Goal: Information Seeking & Learning: Learn about a topic

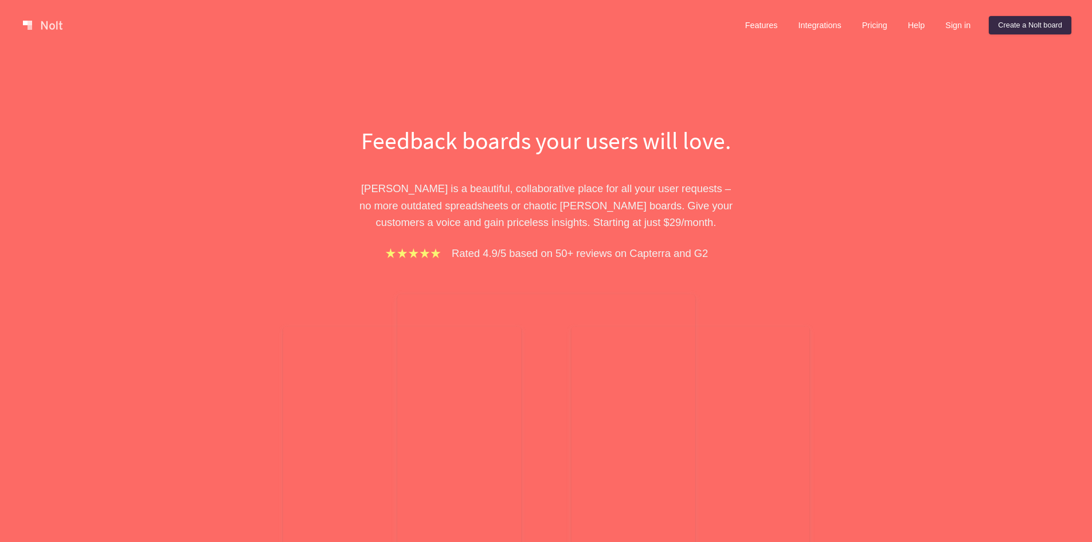
click at [948, 15] on div "Features Integrations Pricing Help Sign in Create a Nolt board" at bounding box center [904, 25] width 340 height 23
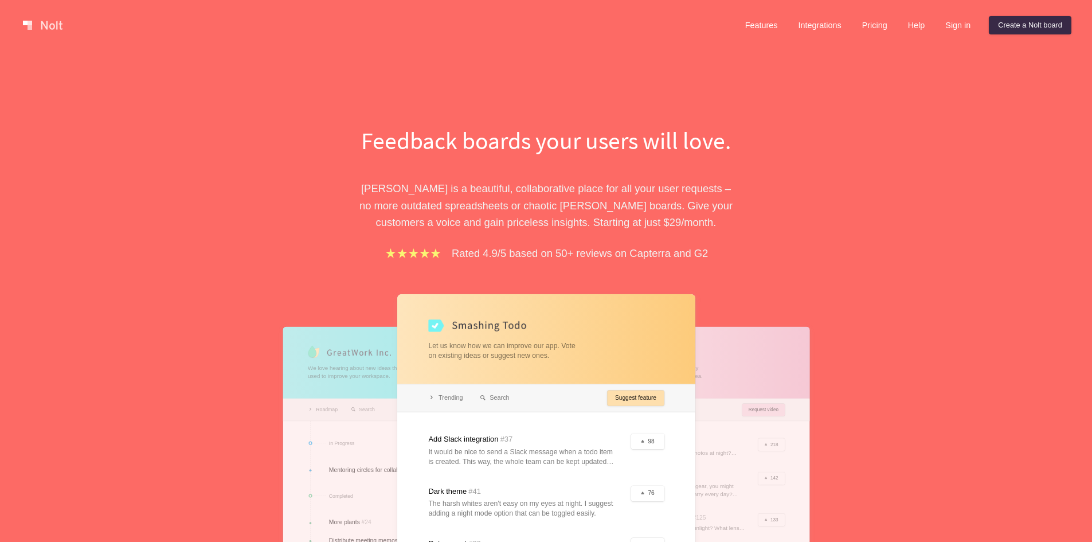
click at [947, 20] on link "Sign in" at bounding box center [958, 25] width 44 height 18
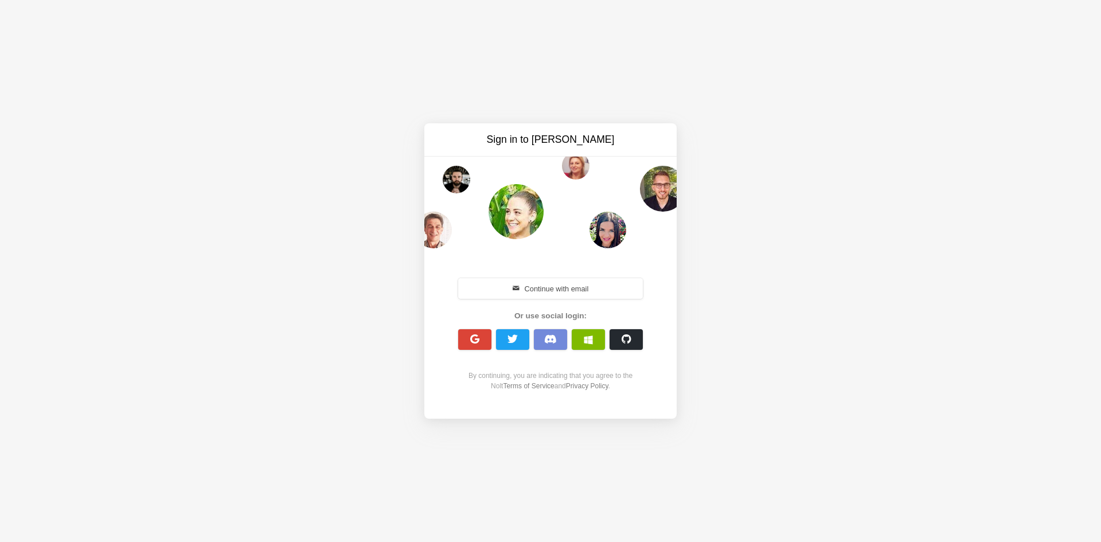
drag, startPoint x: 561, startPoint y: 424, endPoint x: 565, endPoint y: 409, distance: 15.4
click at [561, 424] on div "Sign in to Nolt Continue with email Or use social login: By continuing, you are…" at bounding box center [550, 271] width 1101 height 542
drag, startPoint x: 482, startPoint y: 340, endPoint x: 486, endPoint y: 334, distance: 6.7
click at [485, 335] on button "button" at bounding box center [474, 339] width 33 height 21
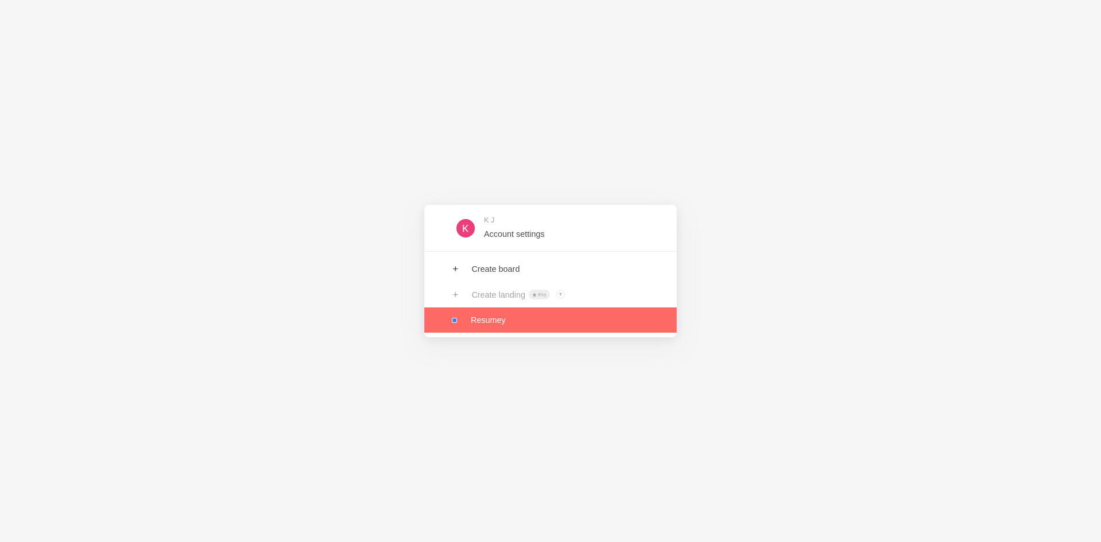
click at [513, 319] on link at bounding box center [550, 319] width 252 height 25
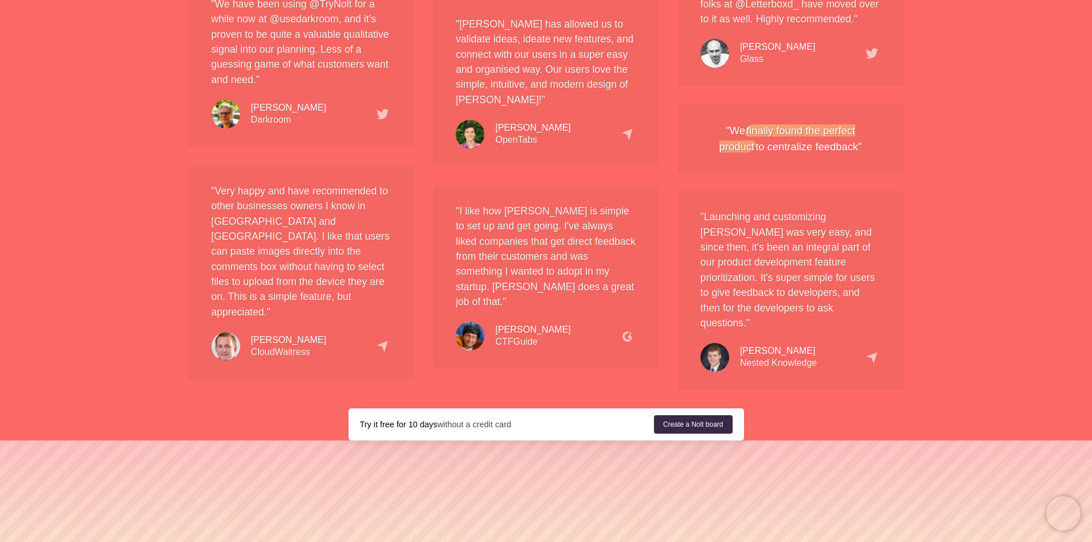
scroll to position [2142, 0]
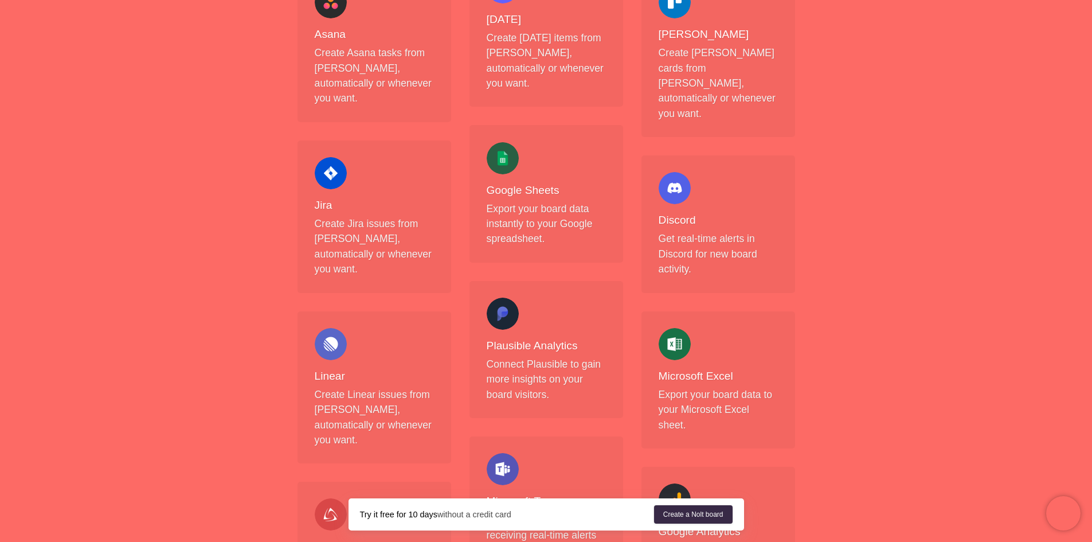
scroll to position [459, 0]
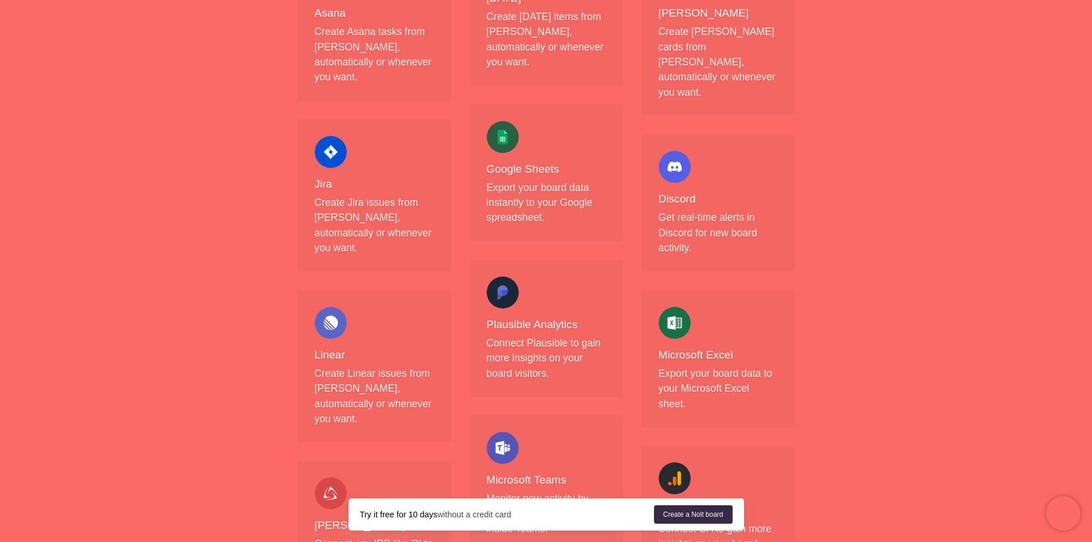
click at [720, 517] on link "Create a Nolt board" at bounding box center [693, 514] width 79 height 18
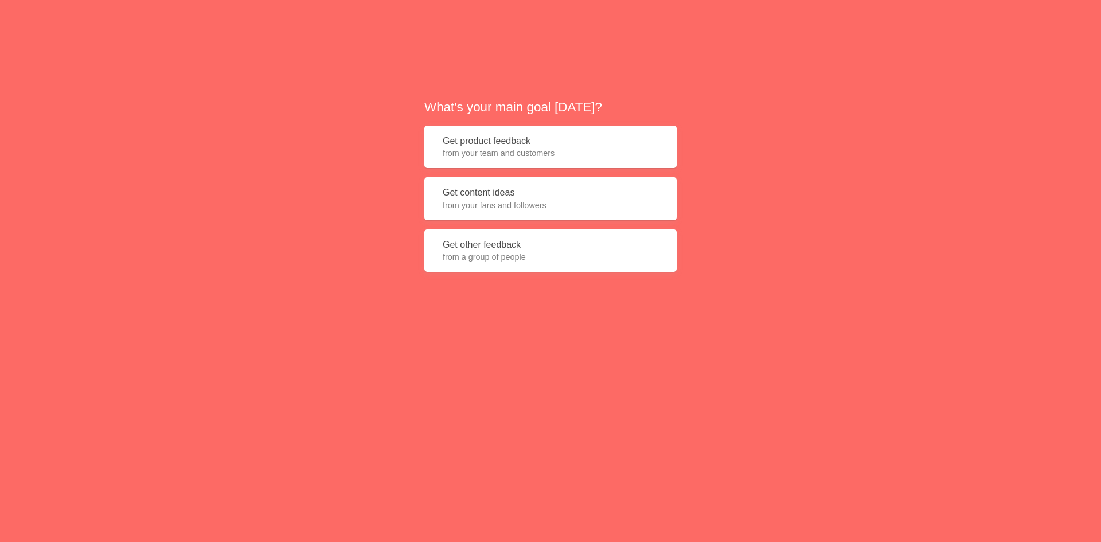
click at [462, 142] on button "Get product feedback from your team and customers" at bounding box center [550, 147] width 252 height 43
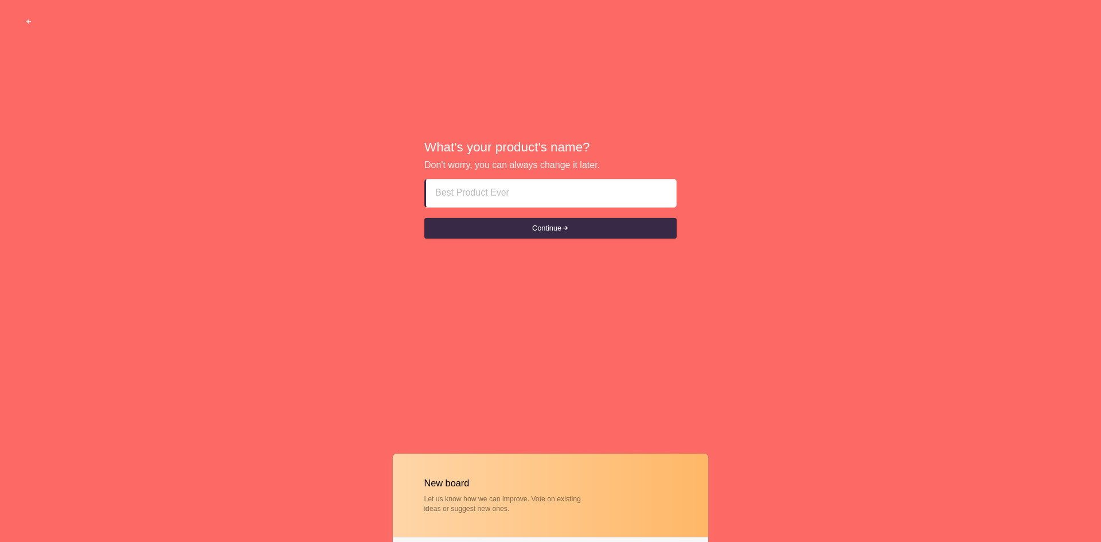
click at [497, 197] on input at bounding box center [551, 193] width 232 height 28
click at [507, 237] on button "Continue" at bounding box center [550, 228] width 252 height 21
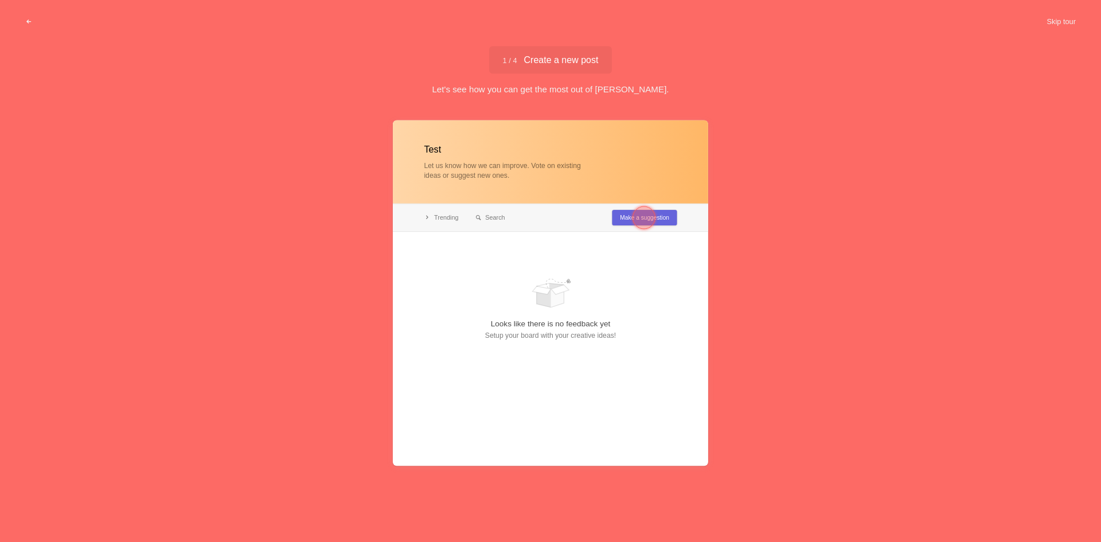
type input "Test"
click at [591, 93] on div "Let's see how you can get the most out of Nolt." at bounding box center [550, 89] width 1101 height 12
click at [673, 214] on div at bounding box center [550, 292] width 315 height 345
click at [610, 206] on div at bounding box center [550, 292] width 315 height 345
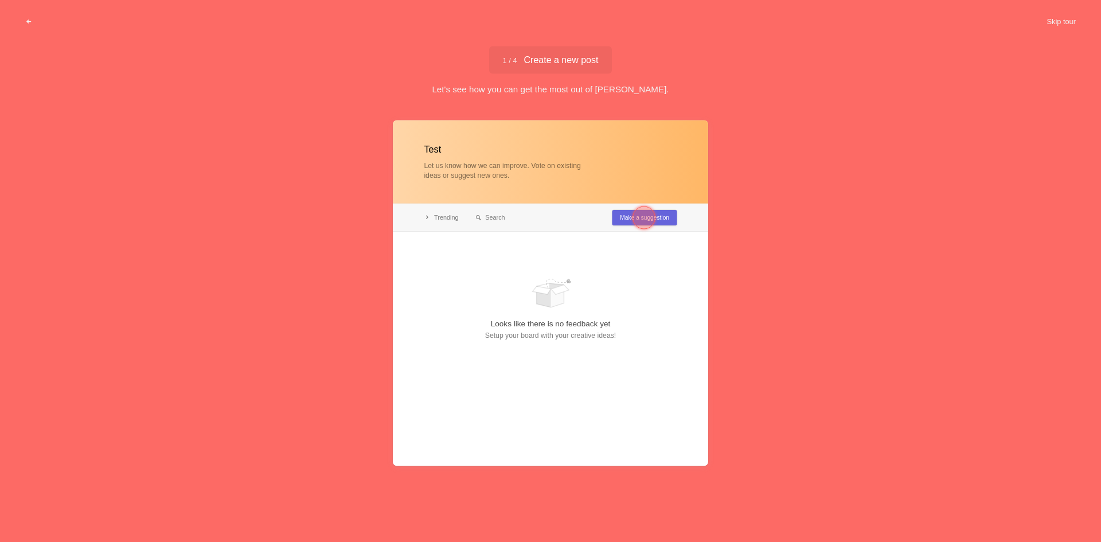
click at [627, 210] on div at bounding box center [643, 217] width 41 height 41
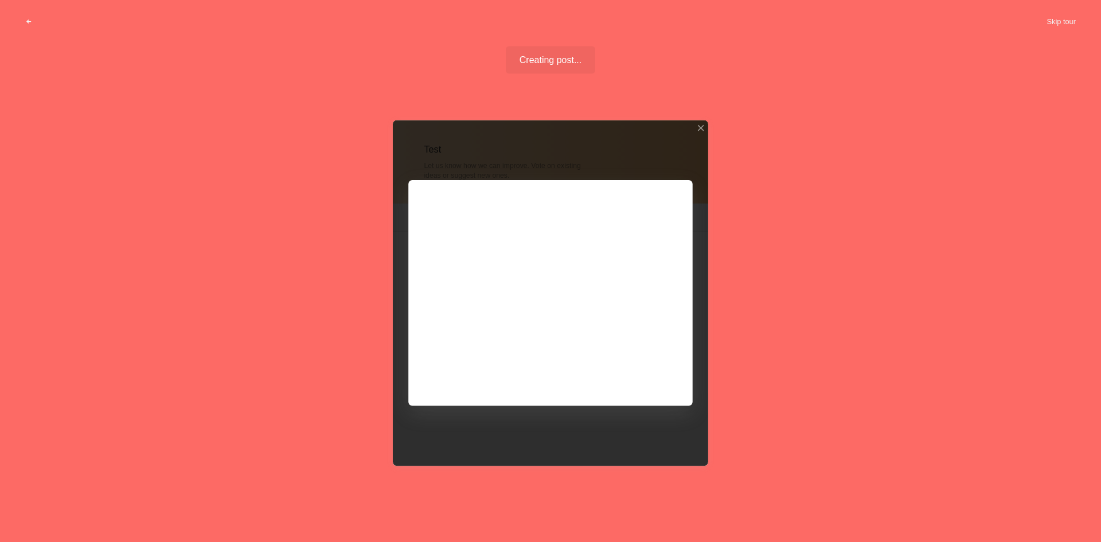
click at [860, 309] on div "Test Let us know how we can improve. Vote on existing ideas or suggest new ones…" at bounding box center [550, 323] width 1101 height 420
click at [698, 125] on div at bounding box center [550, 292] width 315 height 345
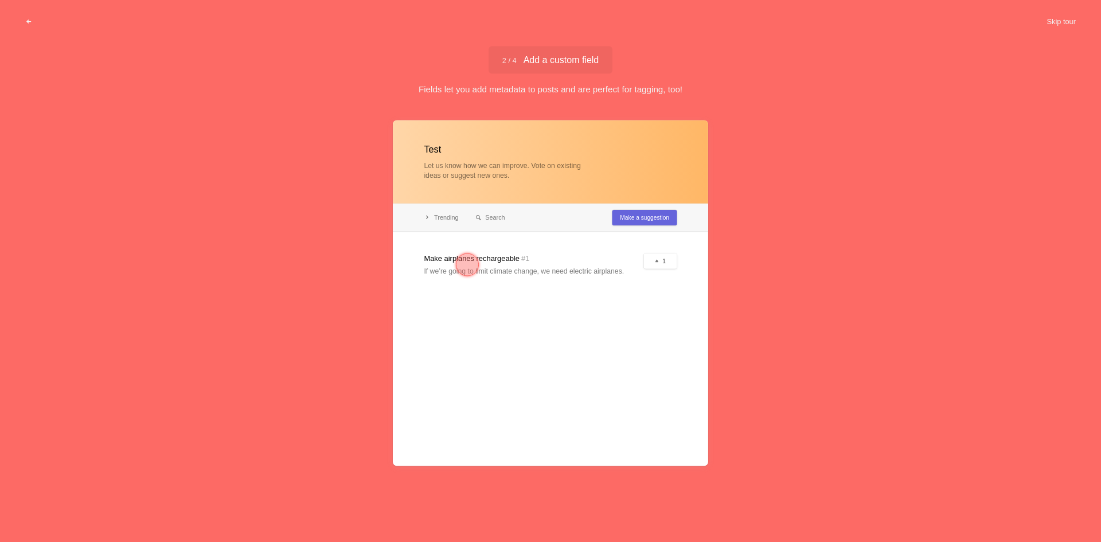
click at [566, 253] on div at bounding box center [550, 292] width 315 height 345
click at [457, 256] on div at bounding box center [467, 264] width 41 height 41
click at [464, 262] on div at bounding box center [467, 264] width 23 height 23
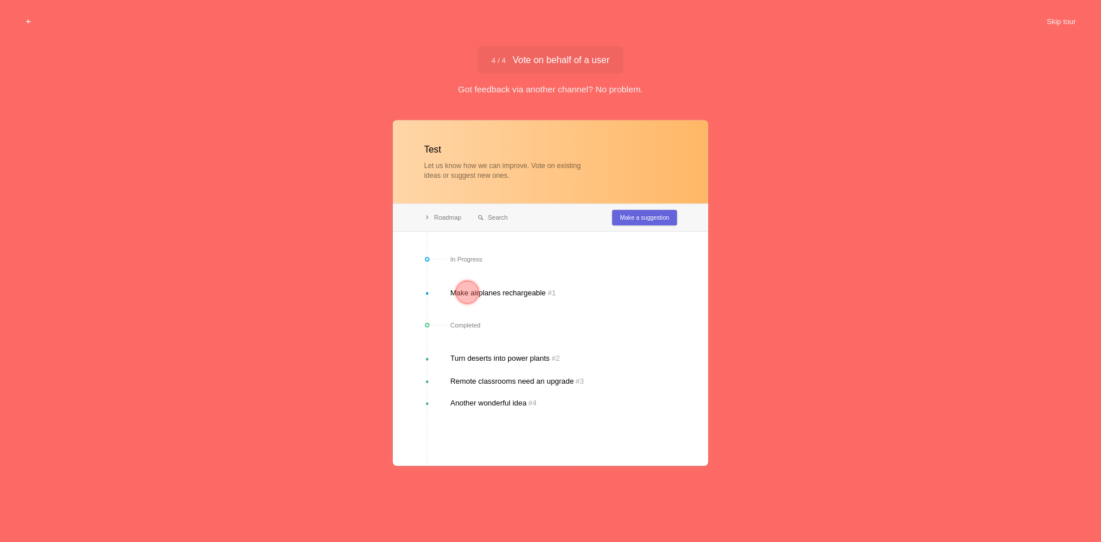
click at [460, 291] on div at bounding box center [467, 292] width 23 height 23
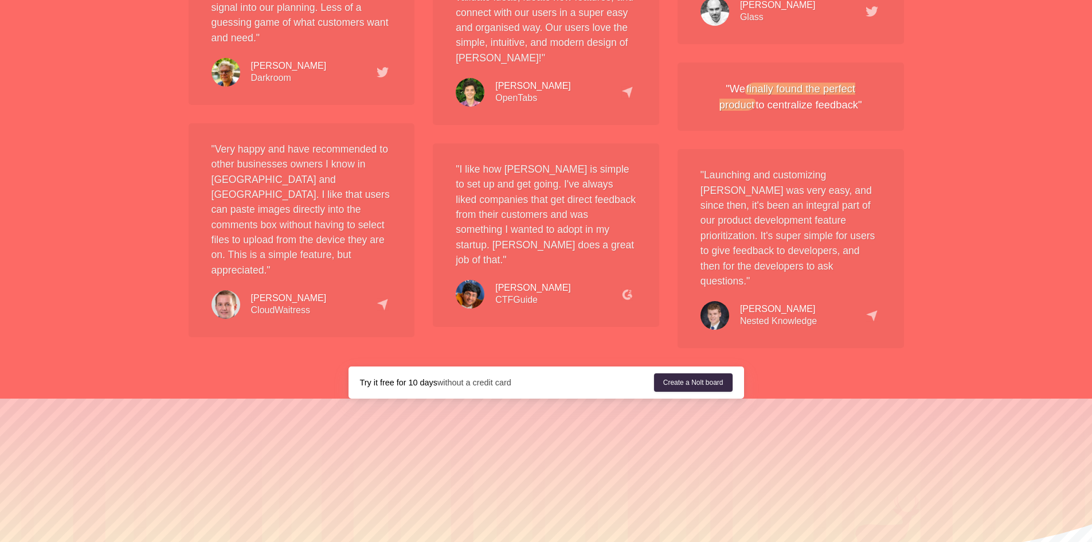
scroll to position [2142, 0]
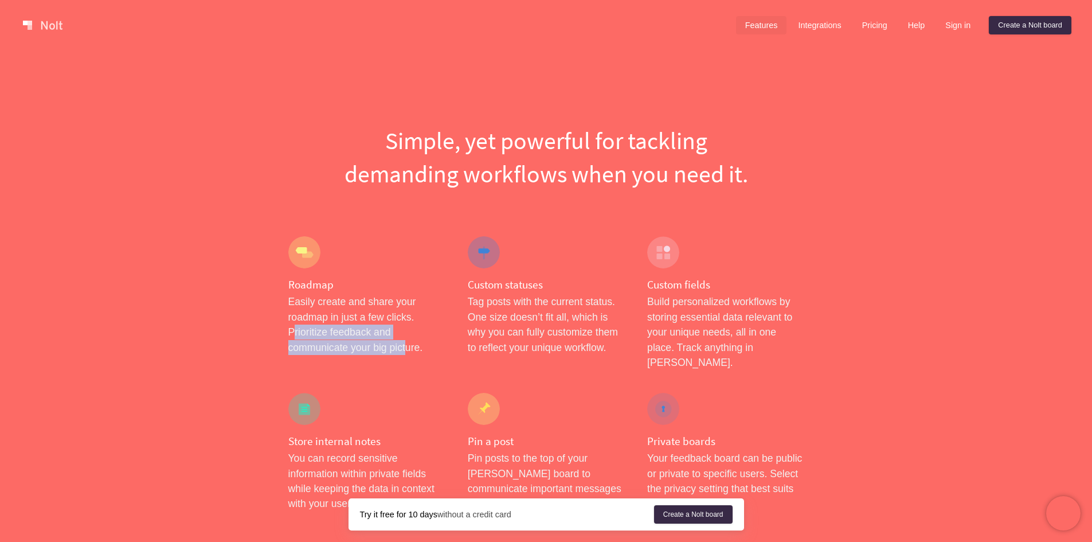
drag, startPoint x: 298, startPoint y: 329, endPoint x: 408, endPoint y: 346, distance: 111.4
click at [408, 346] on p "Easily create and share your roadmap in just a few clicks. Prioritize feedback …" at bounding box center [366, 324] width 157 height 61
drag, startPoint x: 495, startPoint y: 299, endPoint x: 504, endPoint y: 296, distance: 8.9
click at [504, 296] on div "Custom statuses Tag posts with the current status. One size doesn’t fit all, wh…" at bounding box center [545, 303] width 179 height 157
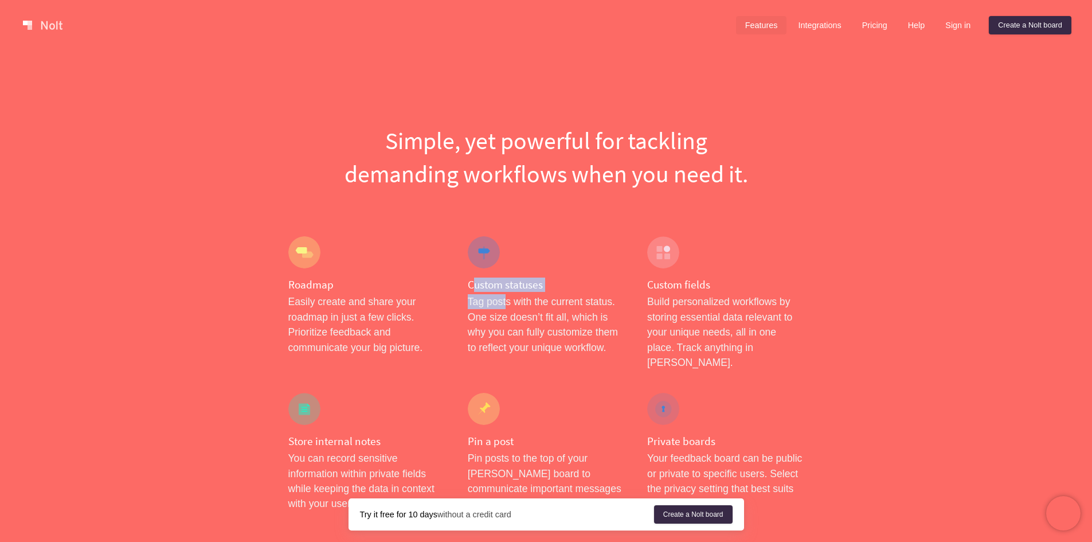
click at [504, 296] on p "Tag posts with the current status. One size doesn’t fit all, which is why you c…" at bounding box center [546, 324] width 157 height 61
click at [495, 283] on h4 "Custom statuses" at bounding box center [546, 285] width 157 height 14
click at [502, 283] on h4 "Custom statuses" at bounding box center [546, 285] width 157 height 14
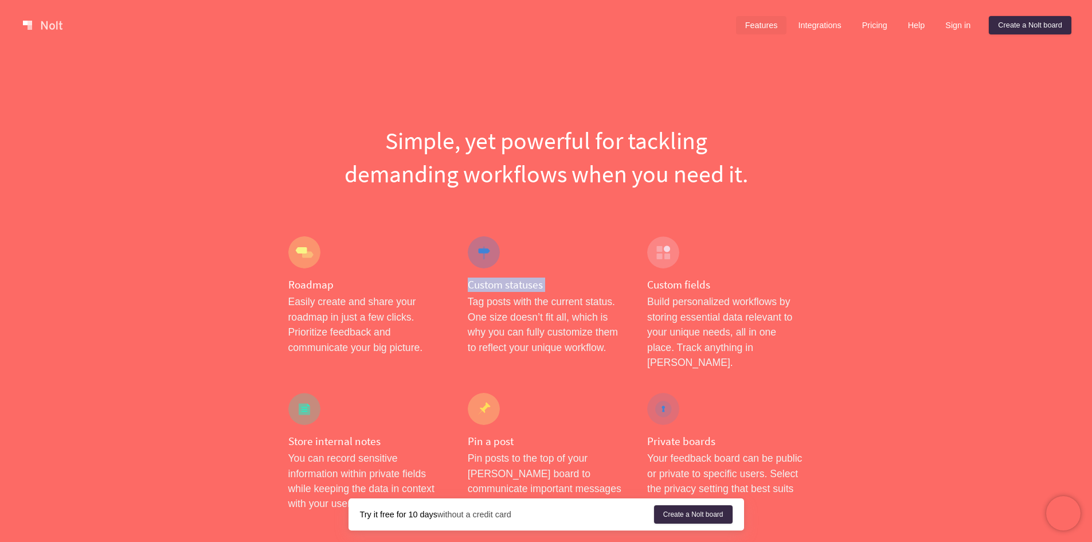
click at [502, 283] on h4 "Custom statuses" at bounding box center [546, 285] width 157 height 14
click at [499, 296] on p "Tag posts with the current status. One size doesn’t fit all, which is why you c…" at bounding box center [546, 324] width 157 height 61
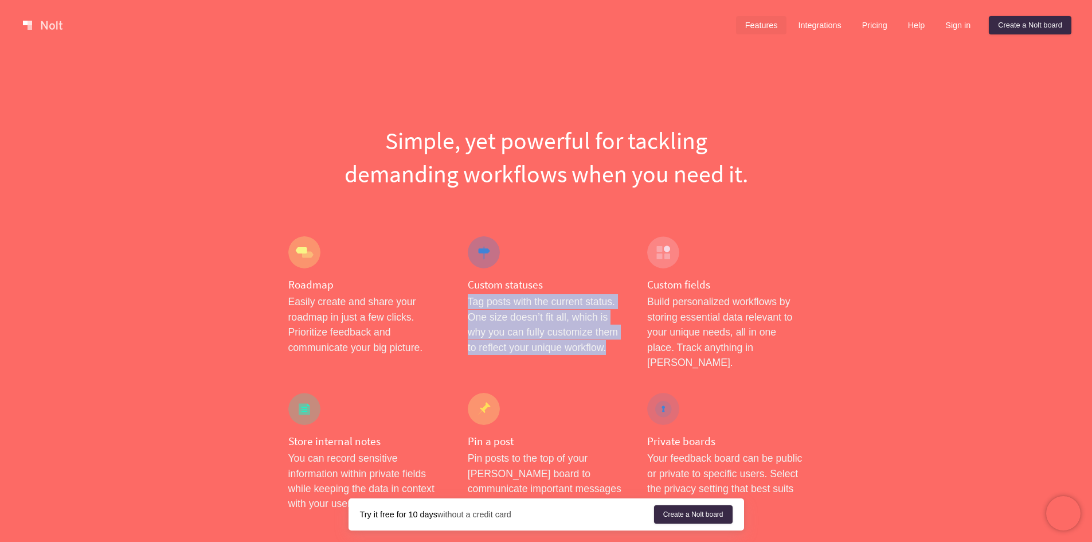
click at [521, 332] on p "Tag posts with the current status. One size doesn’t fit all, which is why you c…" at bounding box center [546, 324] width 157 height 61
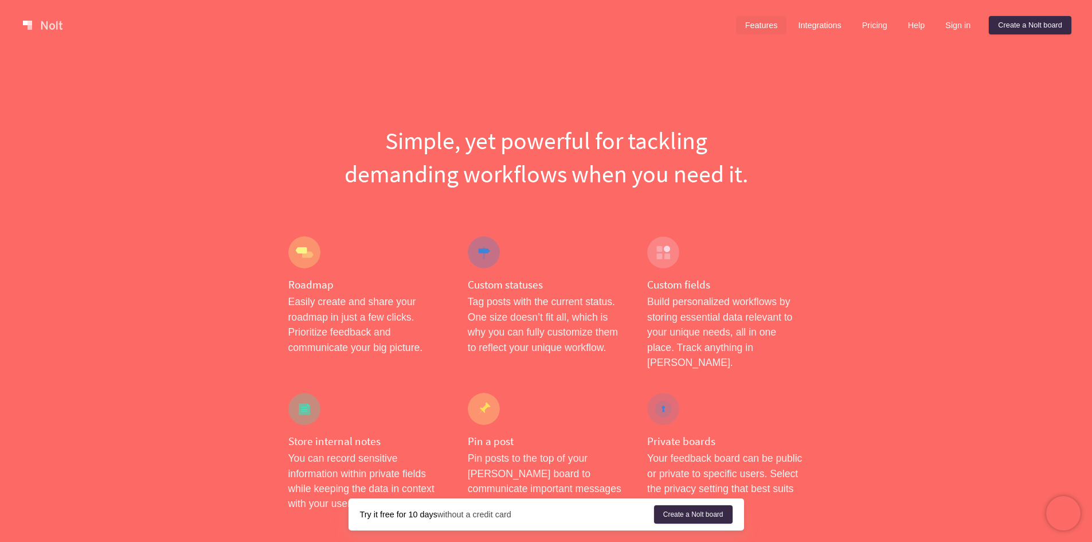
click at [512, 317] on p "Tag posts with the current status. One size doesn’t fit all, which is why you c…" at bounding box center [546, 324] width 157 height 61
click at [487, 319] on p "Tag posts with the current status. One size doesn’t fit all, which is why you c…" at bounding box center [546, 324] width 157 height 61
click at [489, 321] on p "Tag posts with the current status. One size doesn’t fit all, which is why you c…" at bounding box center [546, 324] width 157 height 61
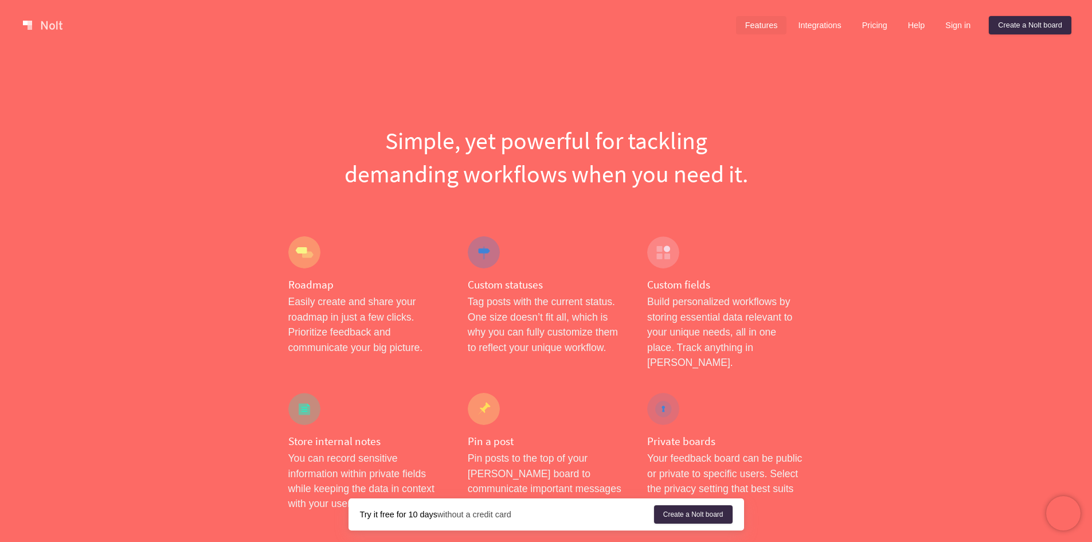
click at [494, 330] on p "Tag posts with the current status. One size doesn’t fit all, which is why you c…" at bounding box center [546, 324] width 157 height 61
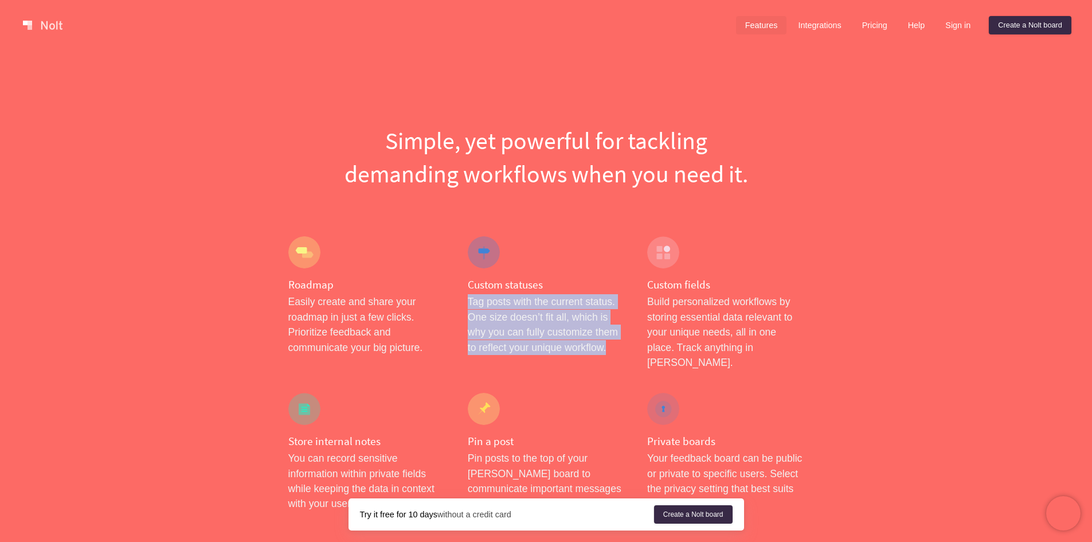
click at [494, 330] on p "Tag posts with the current status. One size doesn’t fit all, which is why you c…" at bounding box center [546, 324] width 157 height 61
click at [502, 335] on p "Tag posts with the current status. One size doesn’t fit all, which is why you c…" at bounding box center [546, 324] width 157 height 61
drag, startPoint x: 478, startPoint y: 302, endPoint x: 602, endPoint y: 346, distance: 131.0
click at [602, 346] on p "Tag posts with the current status. One size doesn’t fit all, which is why you c…" at bounding box center [546, 324] width 157 height 61
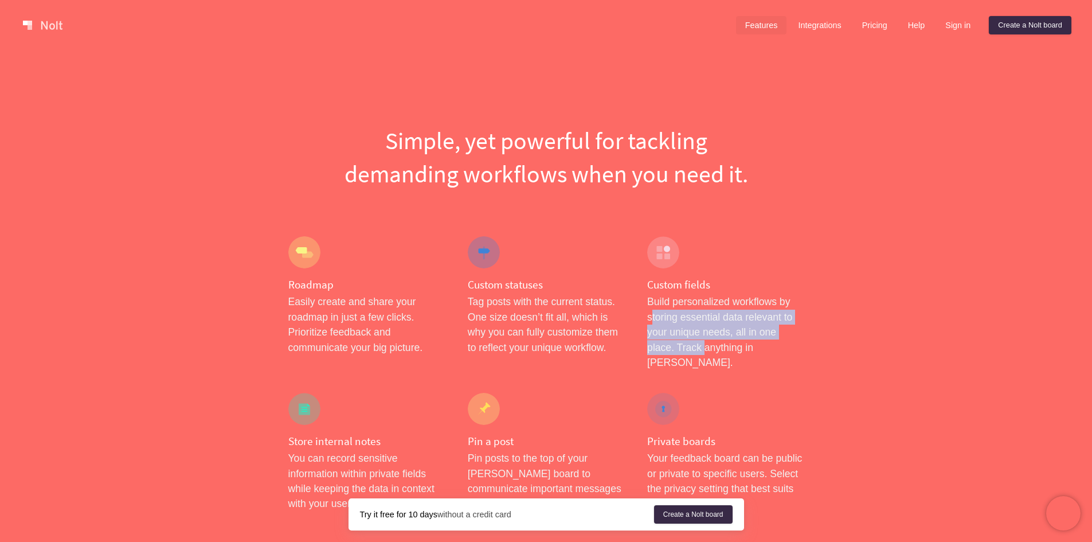
drag, startPoint x: 669, startPoint y: 320, endPoint x: 703, endPoint y: 344, distance: 42.0
click at [703, 344] on p "Build personalized workflows by storing essential data relevant to your unique …" at bounding box center [725, 332] width 157 height 76
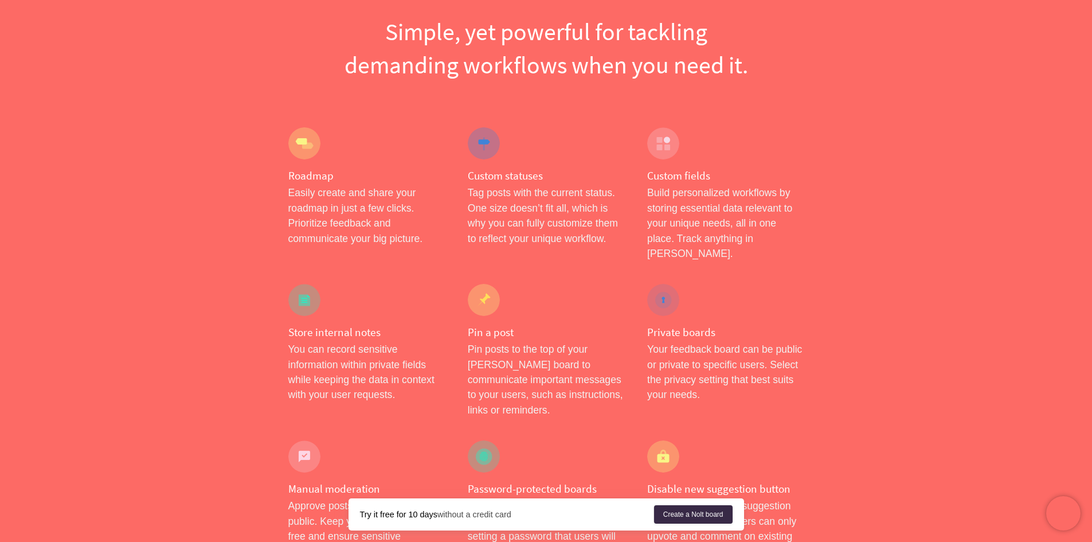
scroll to position [172, 0]
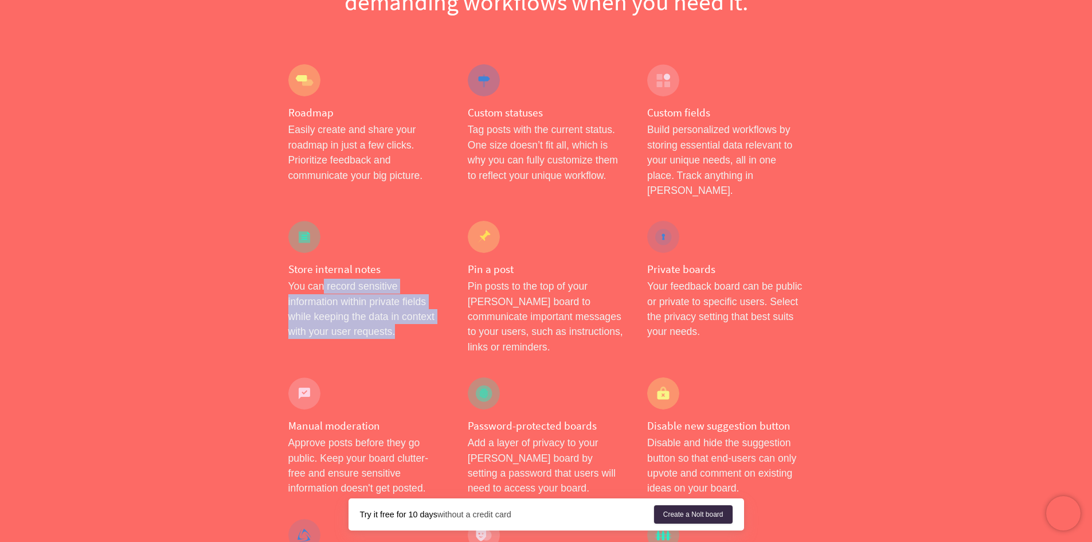
drag, startPoint x: 357, startPoint y: 291, endPoint x: 444, endPoint y: 319, distance: 91.0
click at [444, 319] on p "You can record sensitive information within private fields while keeping the da…" at bounding box center [366, 309] width 157 height 61
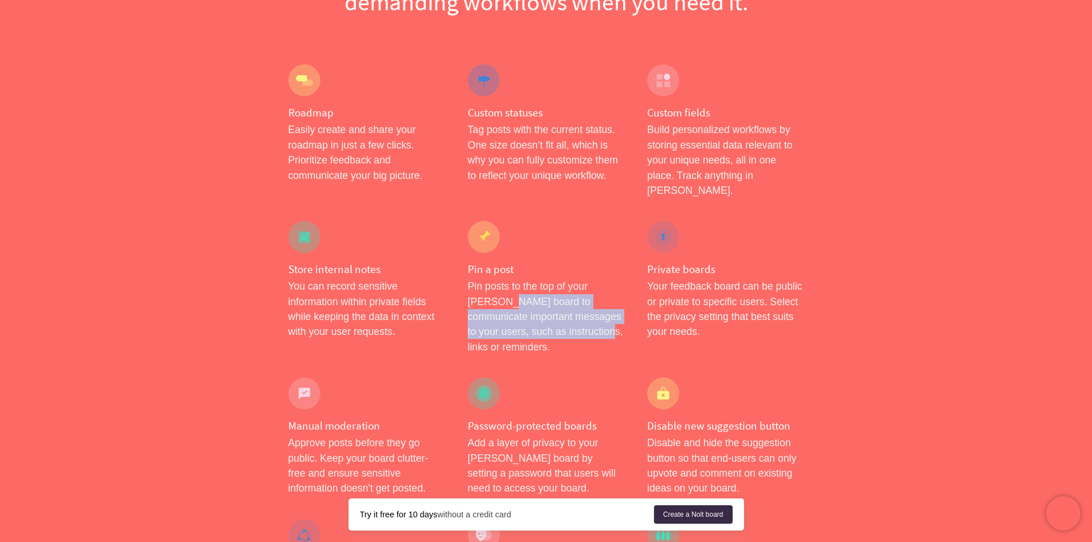
drag, startPoint x: 496, startPoint y: 286, endPoint x: 549, endPoint y: 317, distance: 61.4
click at [549, 317] on p "Pin posts to the top of your [PERSON_NAME] board to communicate important messa…" at bounding box center [546, 317] width 157 height 76
click at [554, 312] on p "Pin posts to the top of your [PERSON_NAME] board to communicate important messa…" at bounding box center [546, 317] width 157 height 76
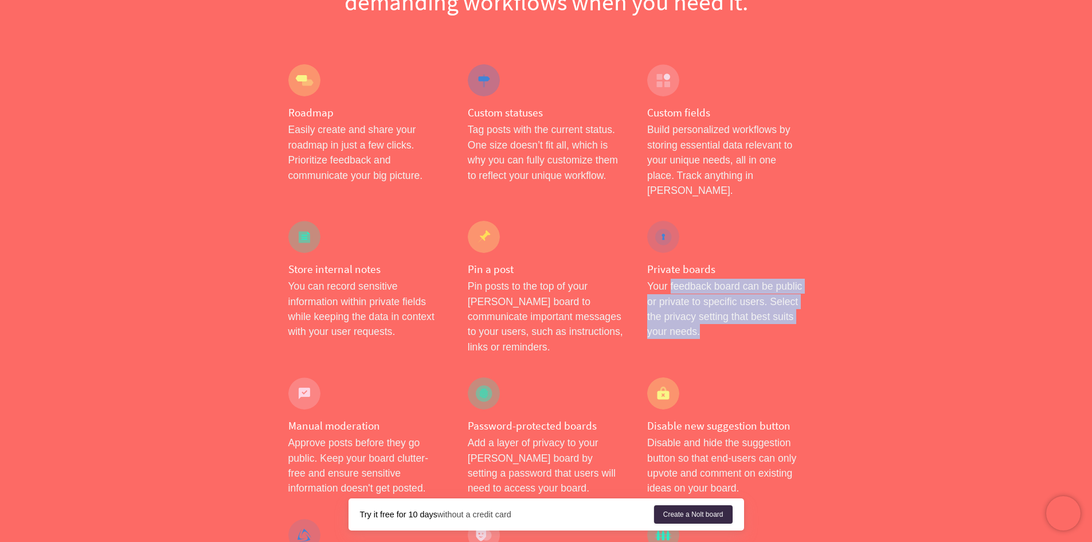
drag, startPoint x: 672, startPoint y: 274, endPoint x: 711, endPoint y: 315, distance: 56.8
click at [711, 315] on p "Your feedback board can be public or private to specific users. Select the priv…" at bounding box center [725, 309] width 157 height 61
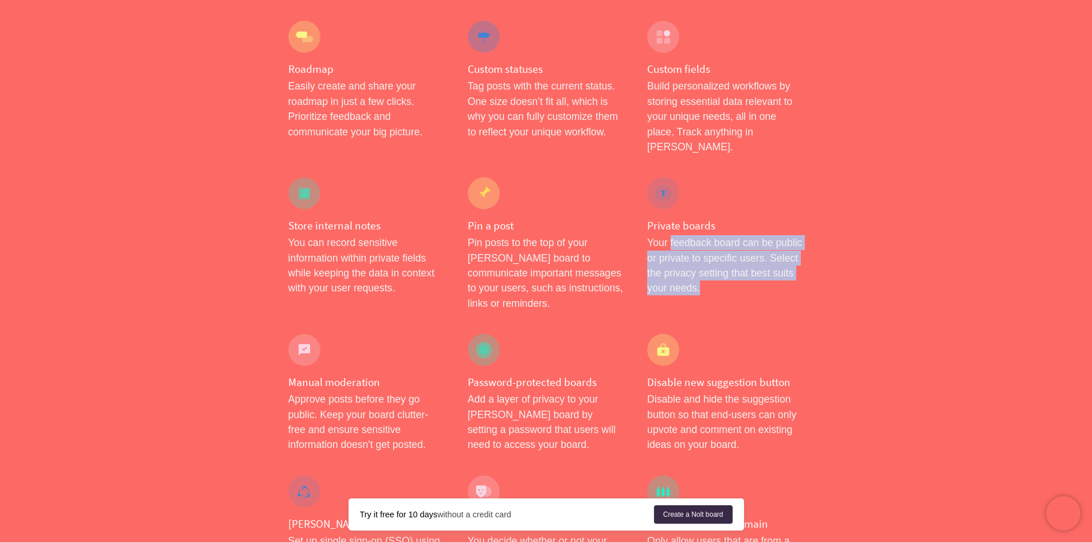
scroll to position [229, 0]
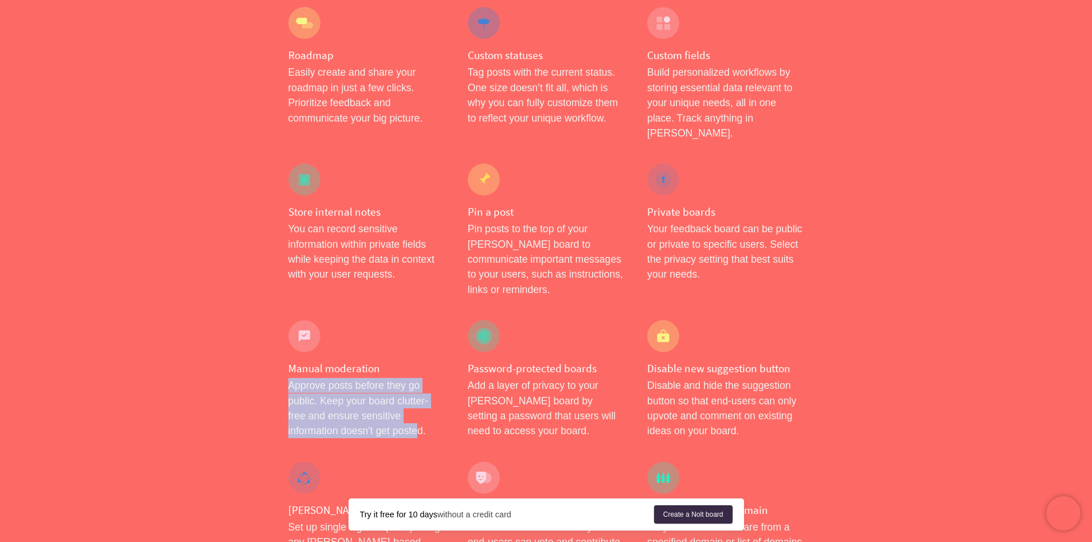
drag, startPoint x: 298, startPoint y: 357, endPoint x: 421, endPoint y: 396, distance: 129.9
click at [421, 396] on p "Approve posts before they go public. Keep your board clutter-free and ensure se…" at bounding box center [366, 408] width 157 height 61
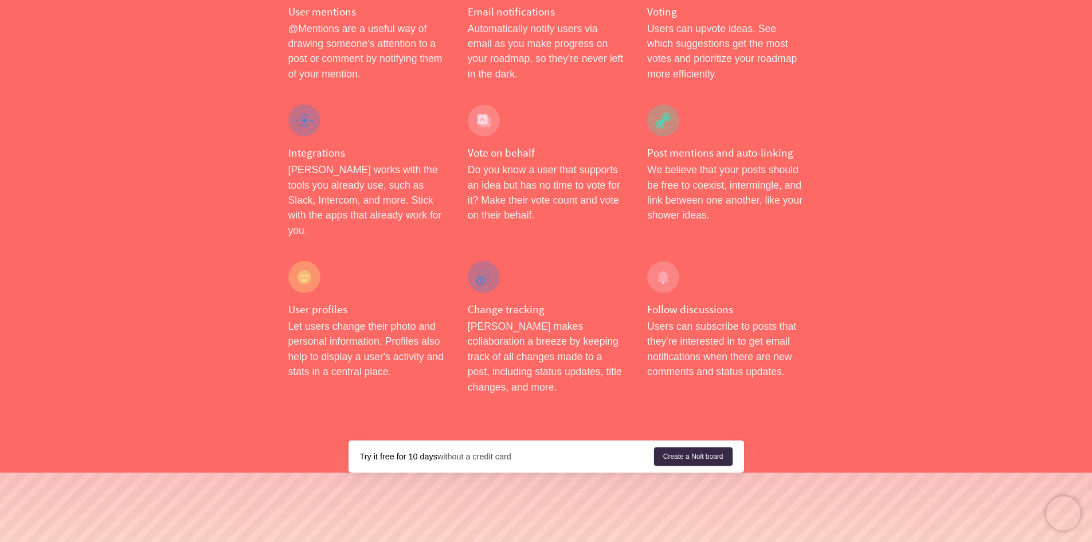
scroll to position [1822, 0]
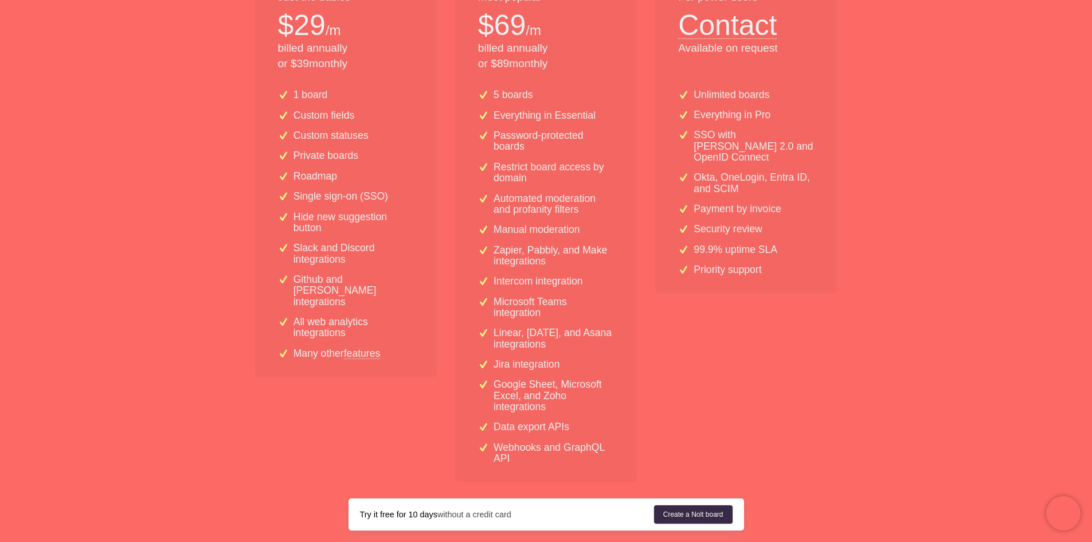
scroll to position [344, 0]
